Goal: Transaction & Acquisition: Obtain resource

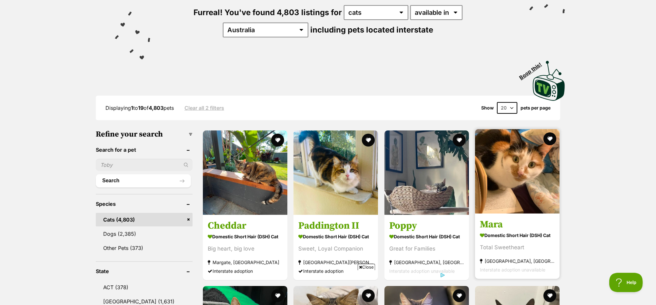
click at [510, 164] on img at bounding box center [517, 171] width 84 height 84
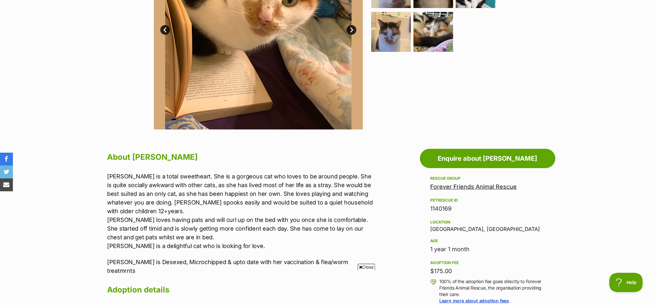
scroll to position [282, 0]
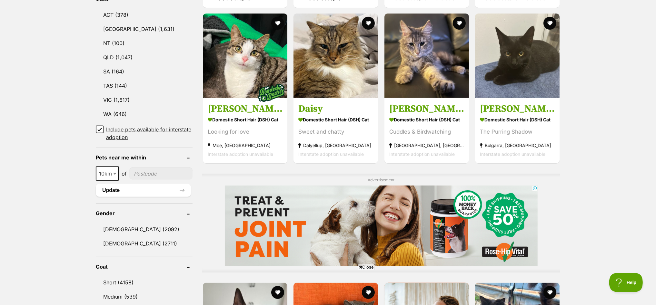
scroll to position [363, 0]
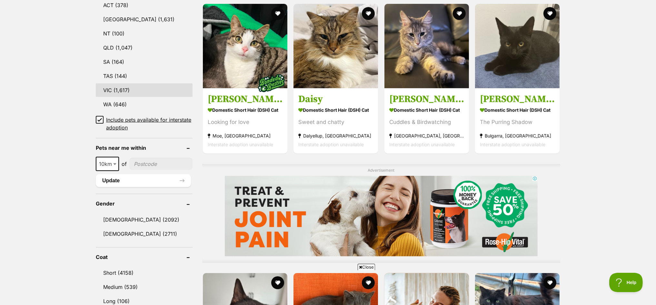
click at [118, 83] on link "VIC (1,617)" at bounding box center [144, 90] width 97 height 14
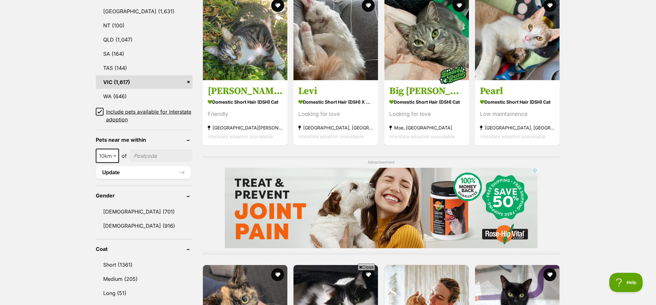
scroll to position [483, 0]
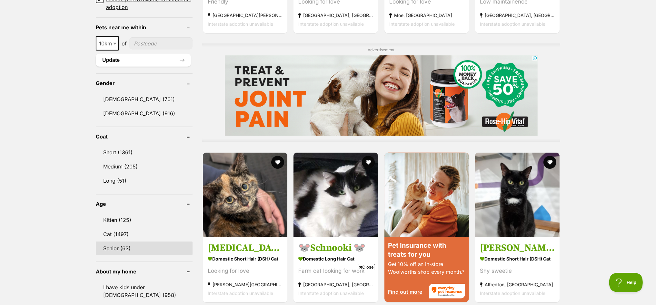
click at [106, 243] on link "Senior (63)" at bounding box center [144, 249] width 97 height 14
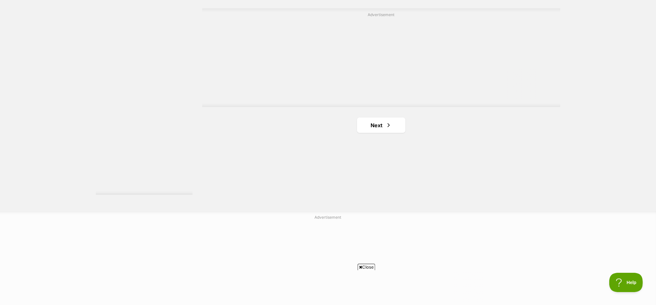
scroll to position [1168, 0]
click at [375, 121] on link "Next" at bounding box center [381, 123] width 48 height 15
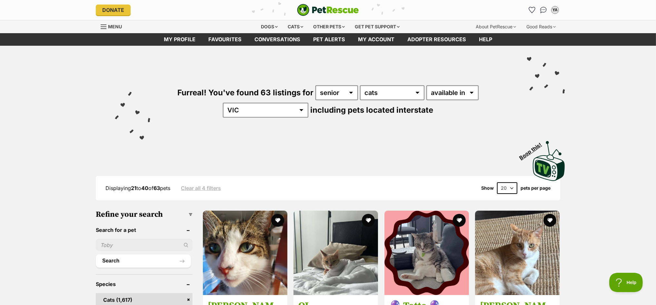
click at [121, 243] on input "text" at bounding box center [144, 245] width 97 height 12
type input "[PERSON_NAME]"
click at [96, 255] on button "Search" at bounding box center [143, 261] width 95 height 13
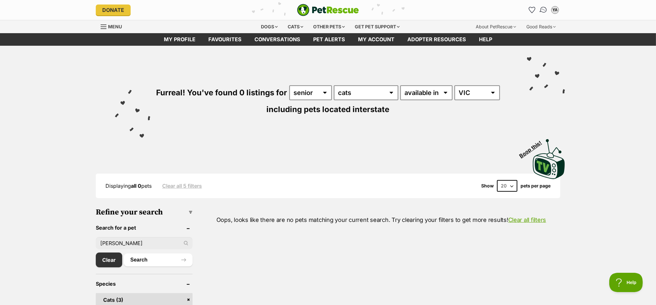
click at [543, 10] on img "Conversations" at bounding box center [543, 10] width 9 height 8
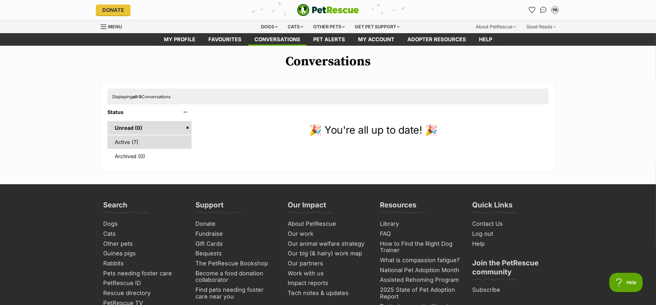
click at [130, 139] on link "Active (7)" at bounding box center [149, 142] width 84 height 14
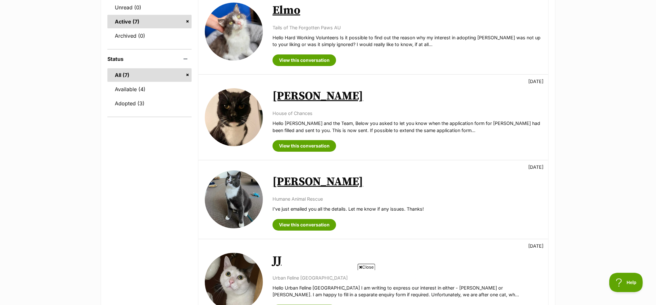
click at [225, 200] on img at bounding box center [234, 200] width 58 height 58
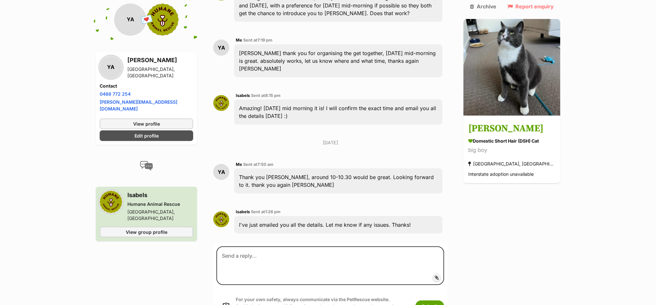
scroll to position [622, 0]
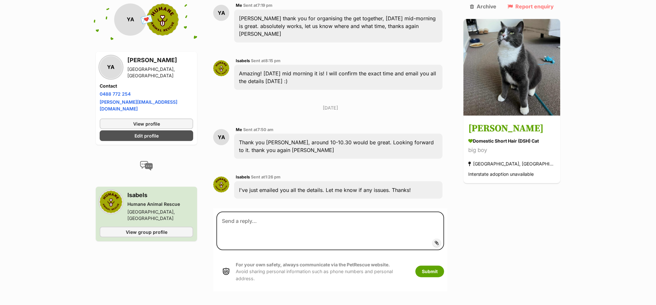
click at [178, 201] on div "Humane Animal Rescue" at bounding box center [160, 204] width 66 height 6
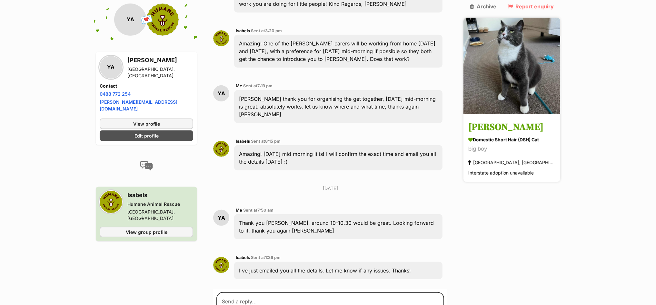
click at [513, 51] on img at bounding box center [511, 65] width 97 height 97
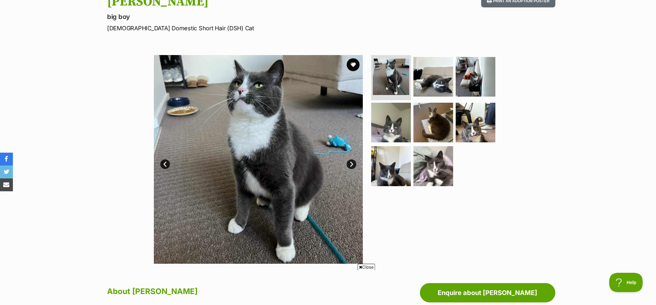
scroll to position [40, 0]
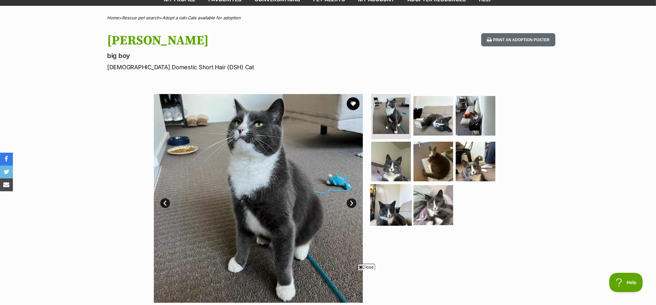
click at [384, 209] on img at bounding box center [391, 205] width 42 height 42
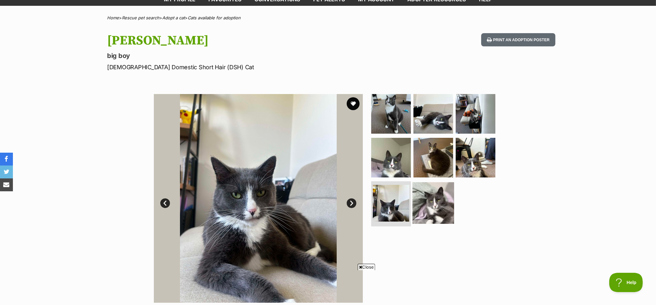
click at [436, 203] on img at bounding box center [433, 203] width 42 height 42
